Goal: Task Accomplishment & Management: Use online tool/utility

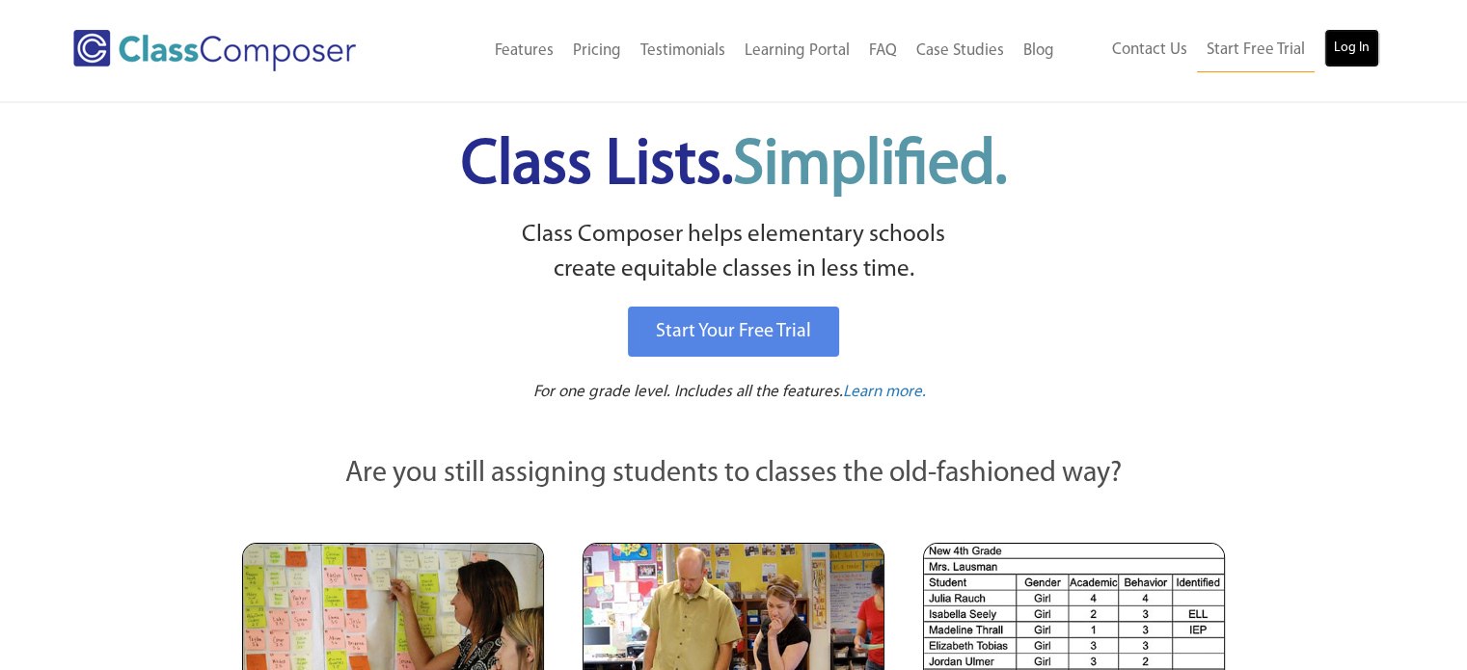
click at [1355, 43] on link "Log In" at bounding box center [1351, 48] width 55 height 39
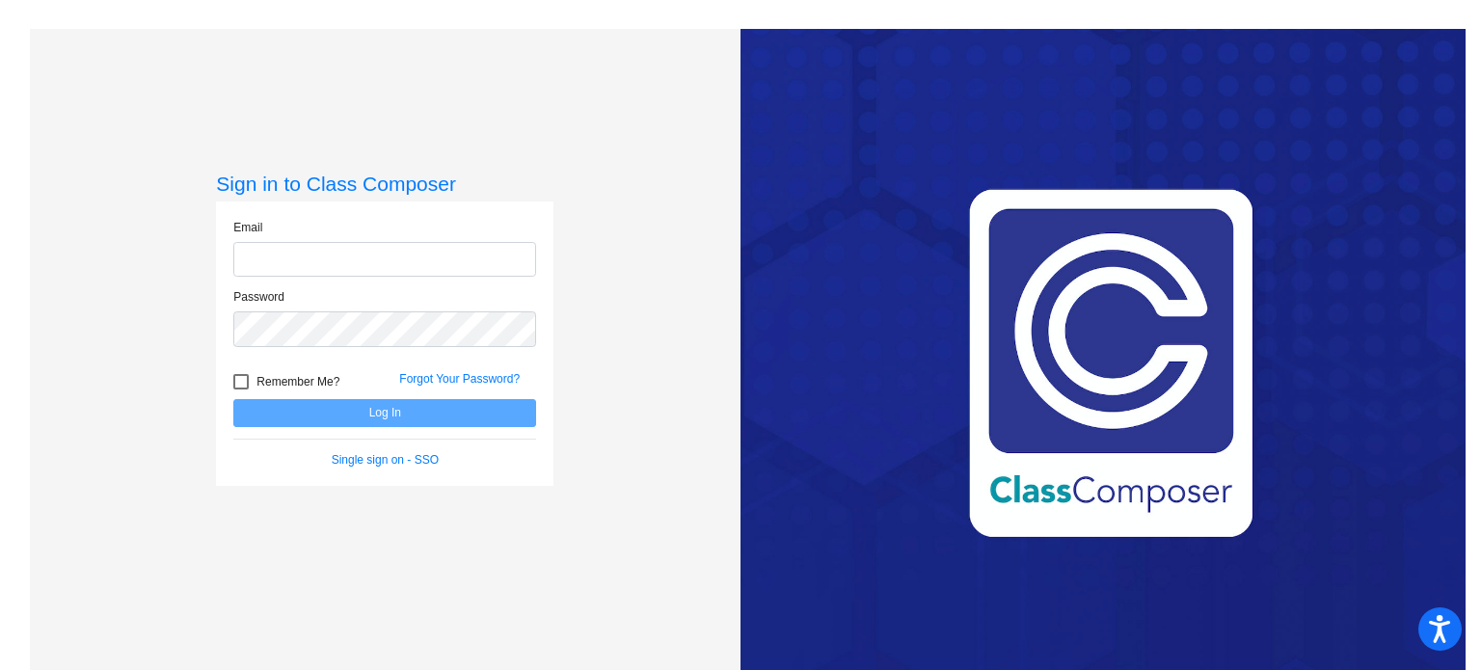
type input "[PERSON_NAME][EMAIL_ADDRESS][DOMAIN_NAME]"
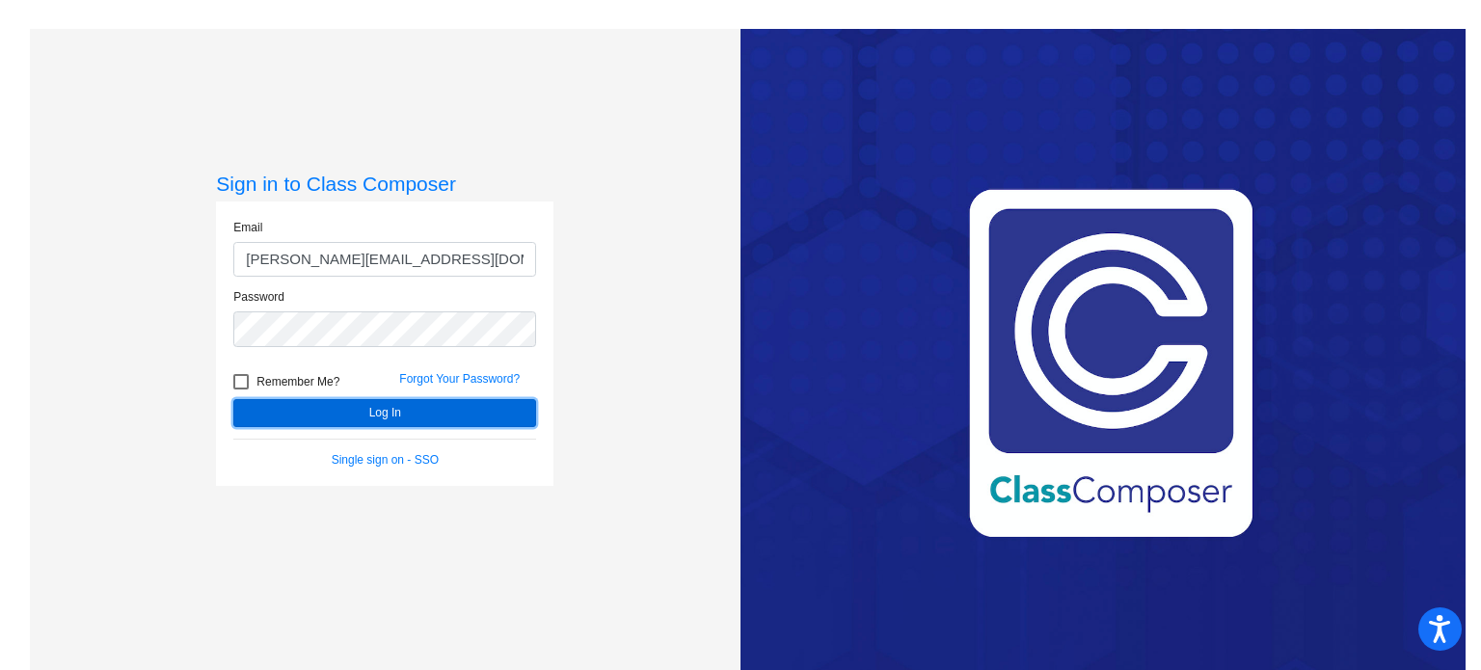
click at [379, 420] on button "Log In" at bounding box center [384, 413] width 303 height 28
click at [363, 412] on button "Log In" at bounding box center [384, 413] width 303 height 28
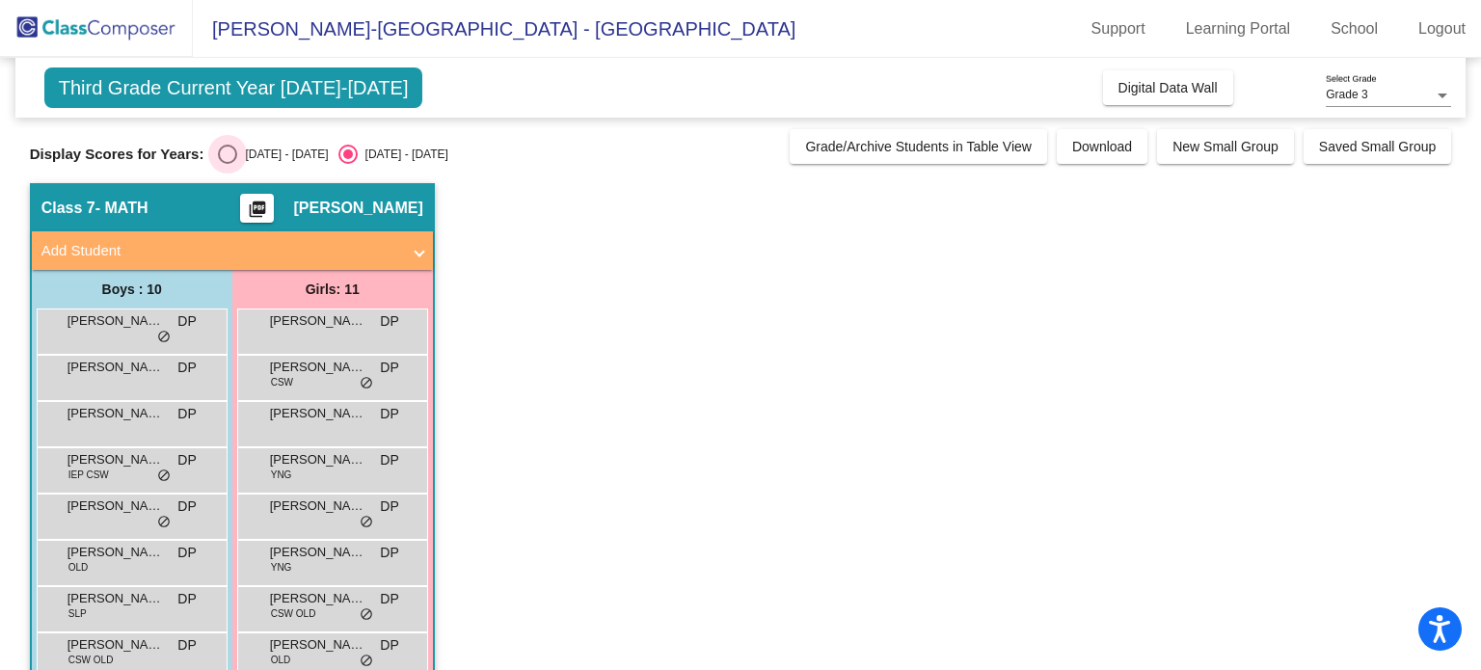
click at [233, 154] on div "Select an option" at bounding box center [227, 154] width 19 height 19
click at [228, 164] on input "[DATE] - [DATE]" at bounding box center [227, 164] width 1 height 1
radio input "true"
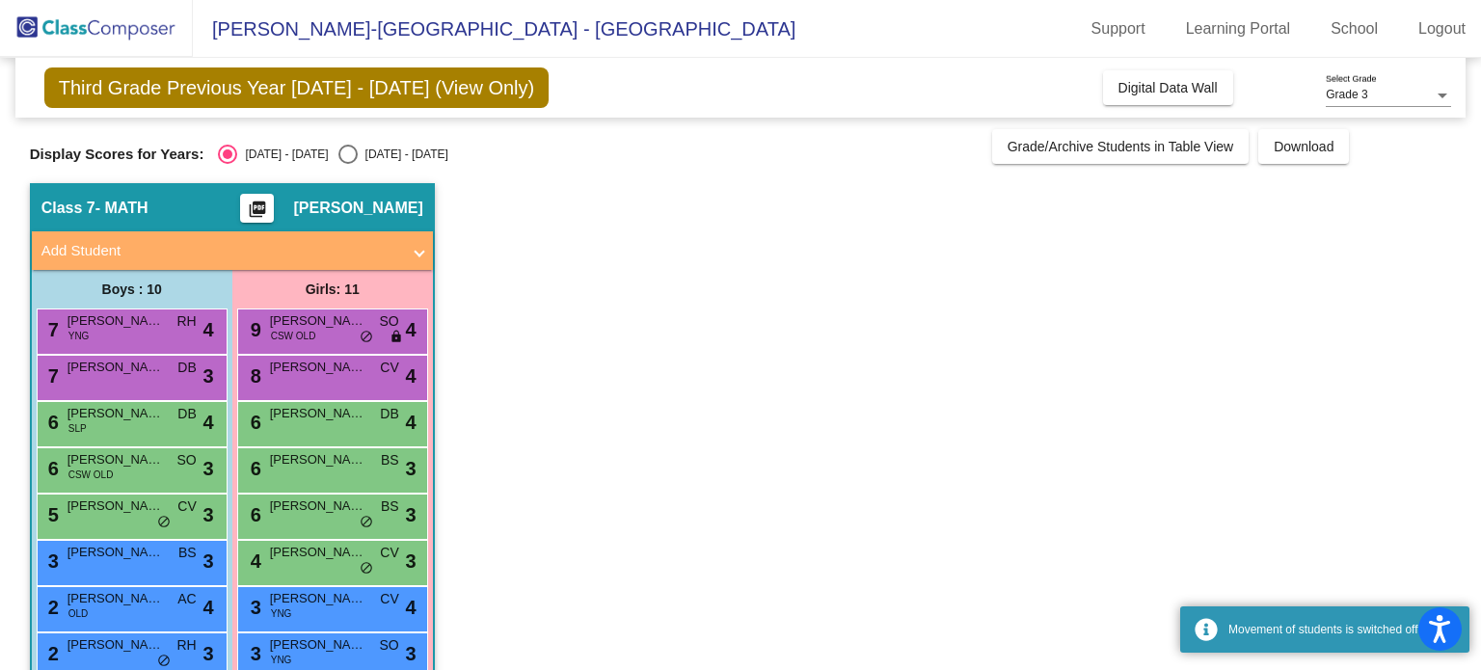
scroll to position [177, 0]
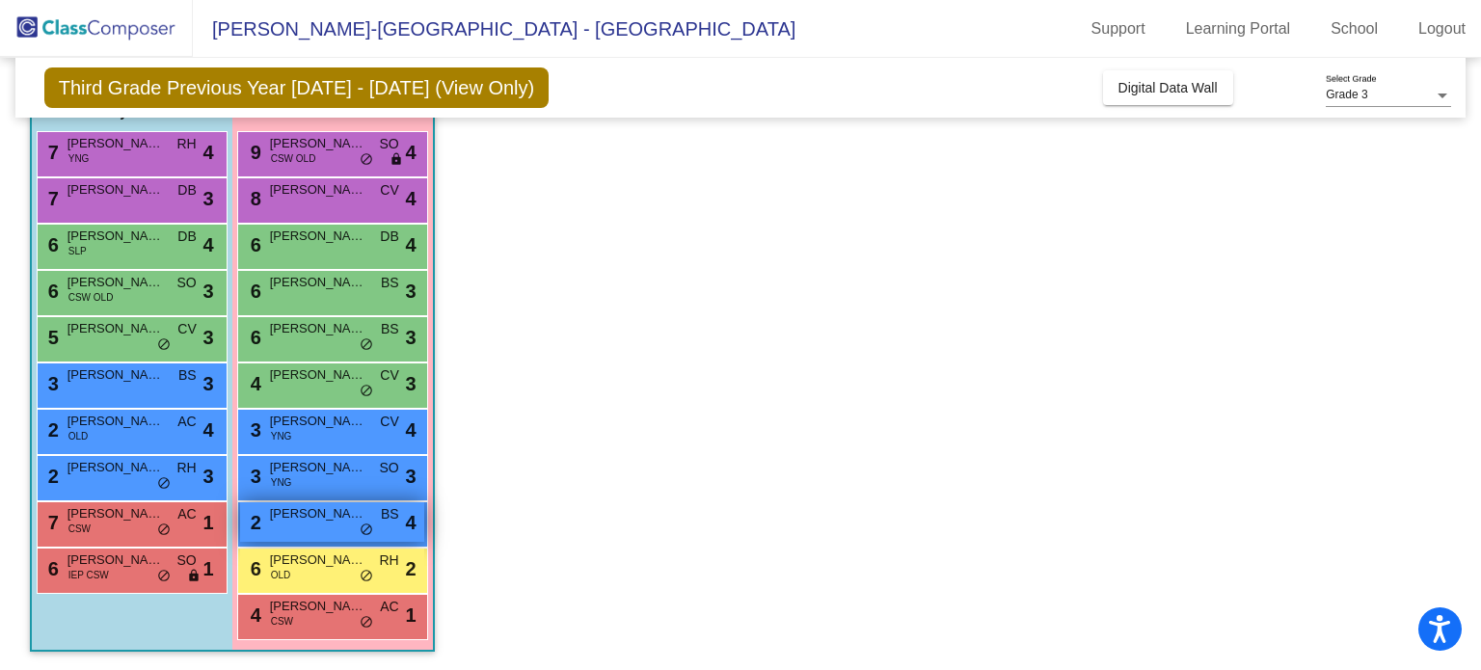
click at [312, 522] on span "[PERSON_NAME]" at bounding box center [318, 513] width 96 height 19
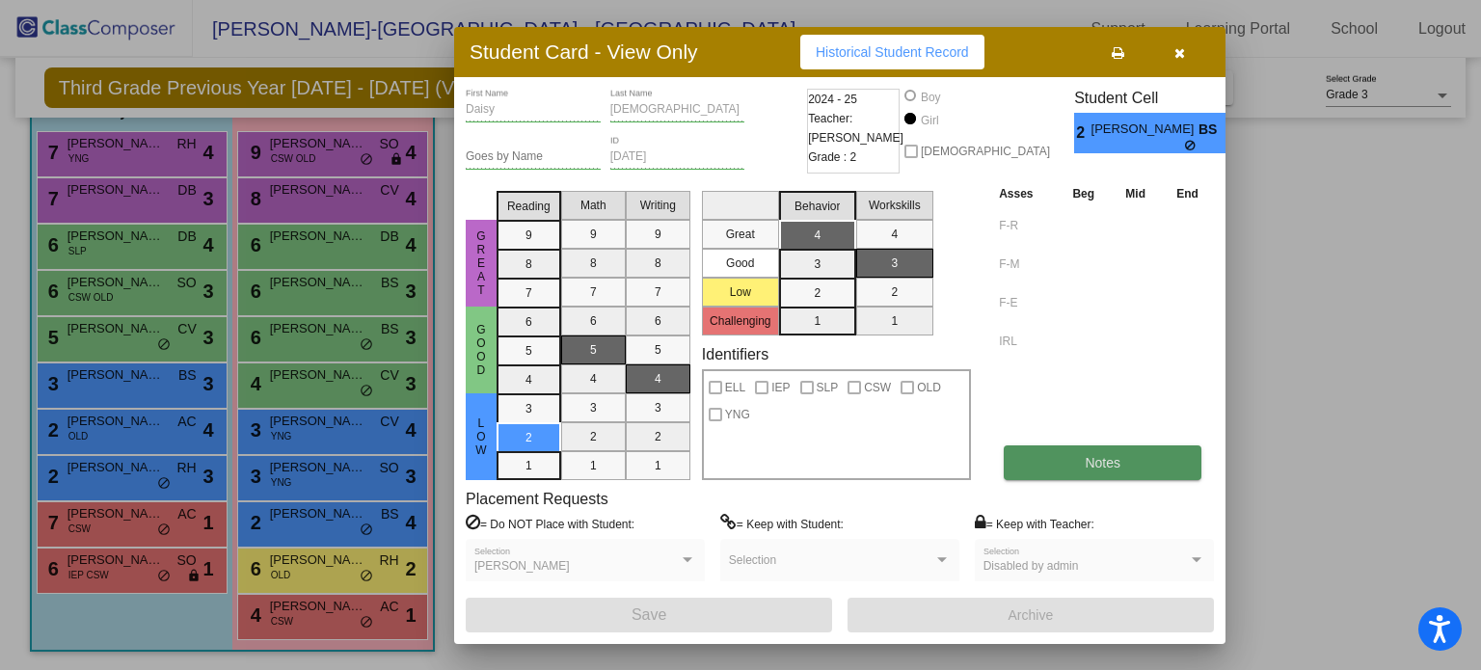
click at [1122, 448] on button "Notes" at bounding box center [1103, 462] width 198 height 35
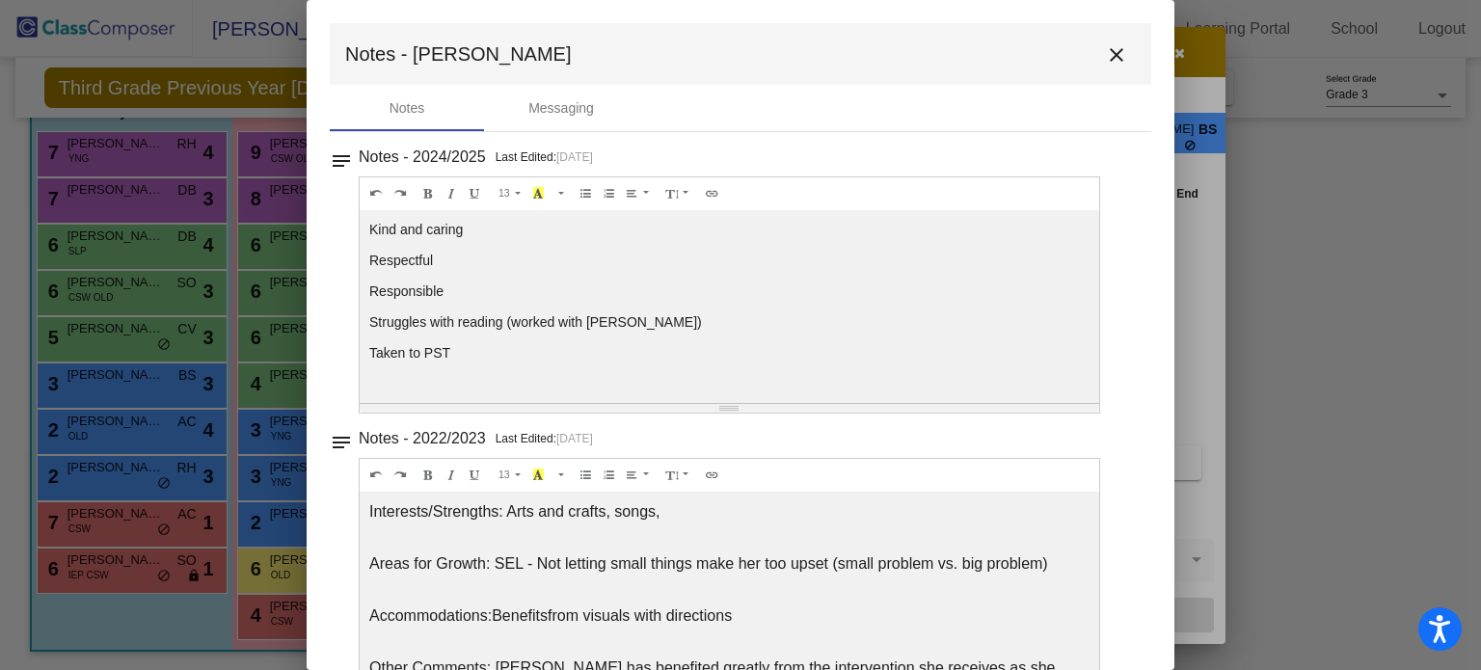
click at [1108, 51] on mat-icon "close" at bounding box center [1116, 54] width 23 height 23
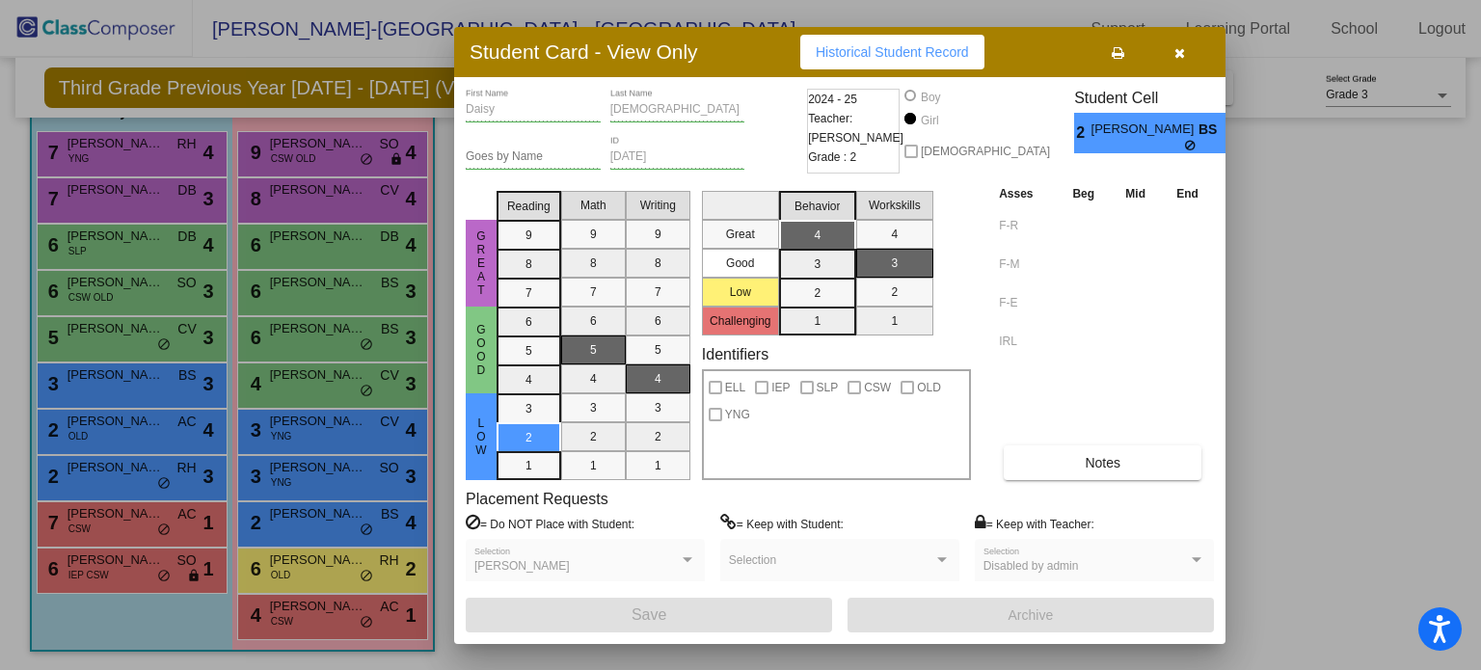
click at [1176, 54] on icon "button" at bounding box center [1179, 52] width 11 height 13
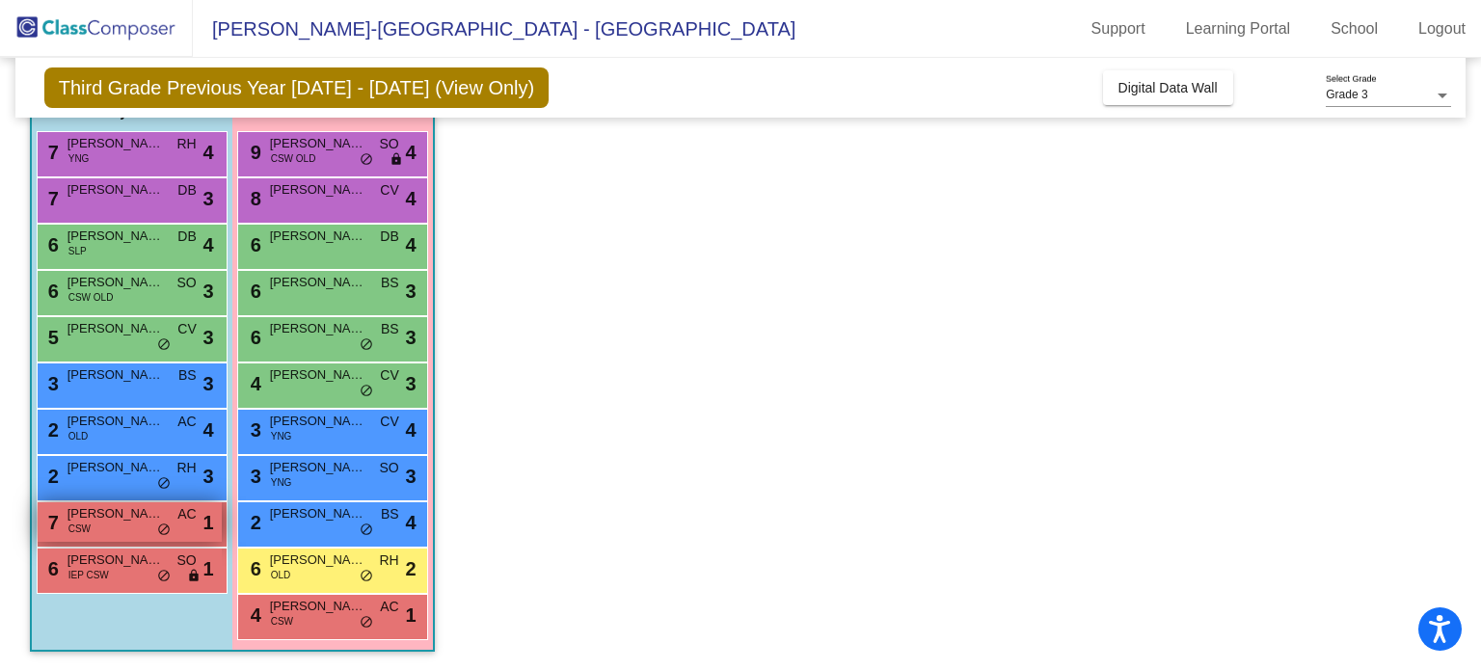
click at [100, 527] on div "7 [PERSON_NAME] CSW AC lock do_not_disturb_alt 1" at bounding box center [130, 522] width 184 height 40
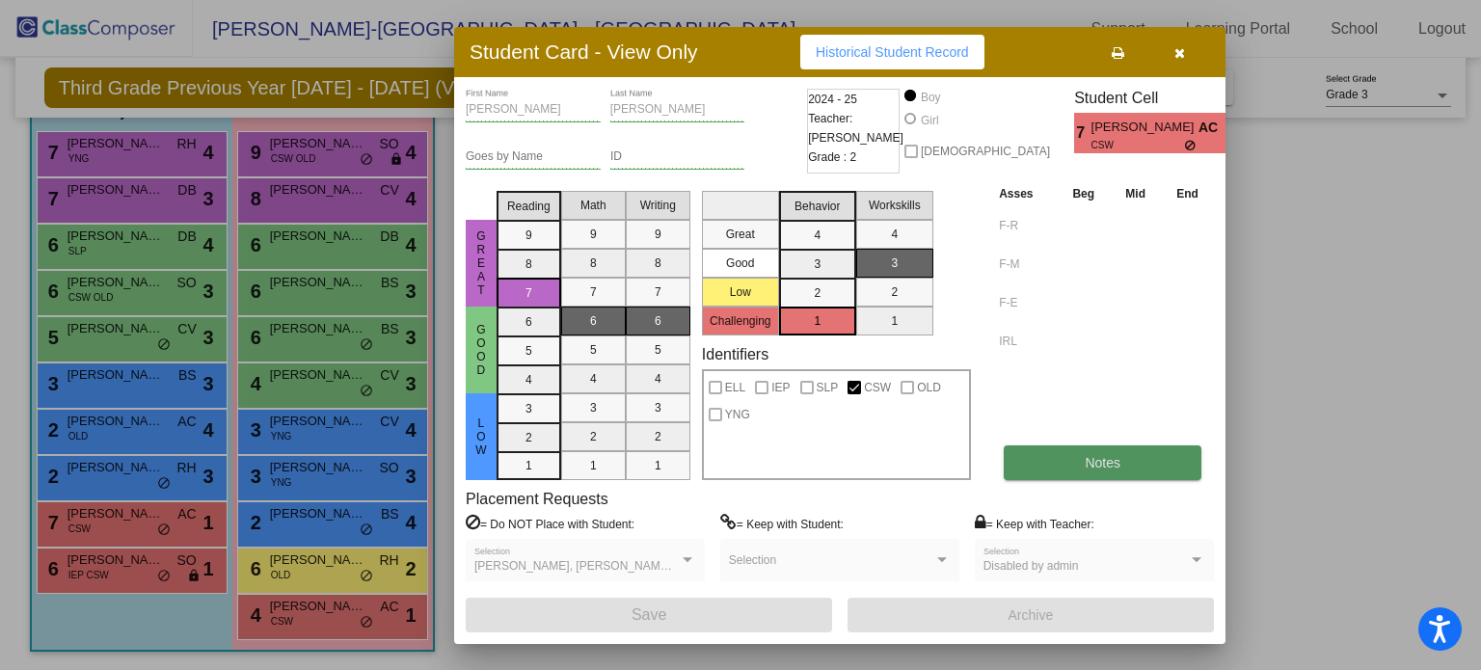
click at [1076, 462] on button "Notes" at bounding box center [1103, 462] width 198 height 35
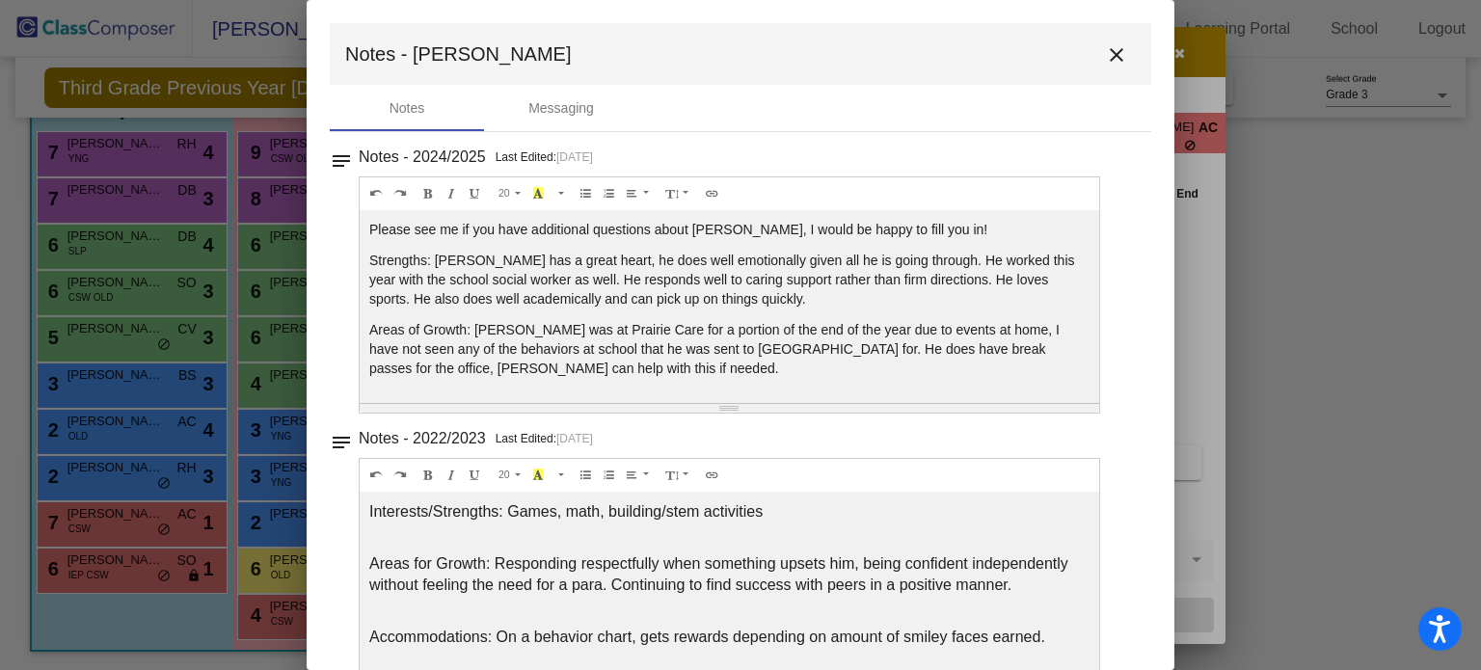
click at [1105, 57] on mat-icon "close" at bounding box center [1116, 54] width 23 height 23
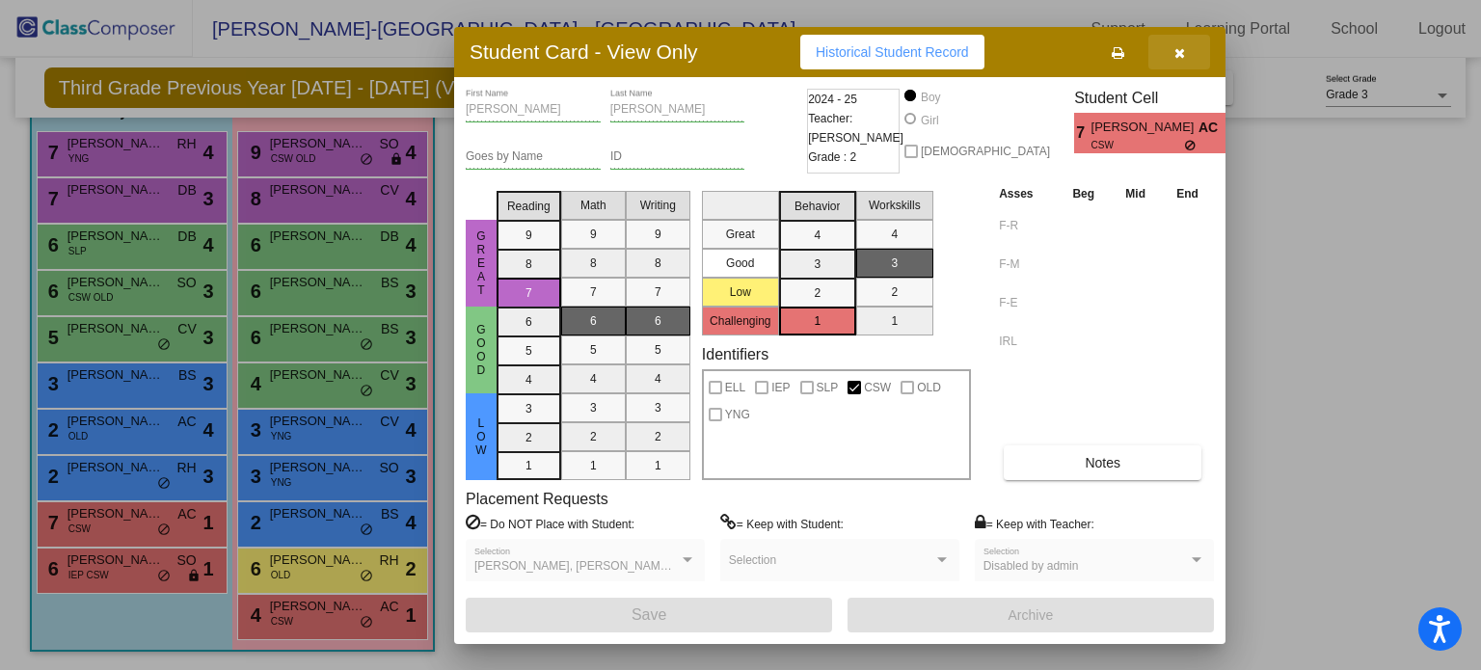
click at [1174, 39] on button "button" at bounding box center [1179, 52] width 62 height 35
